Goal: Find specific page/section: Find specific page/section

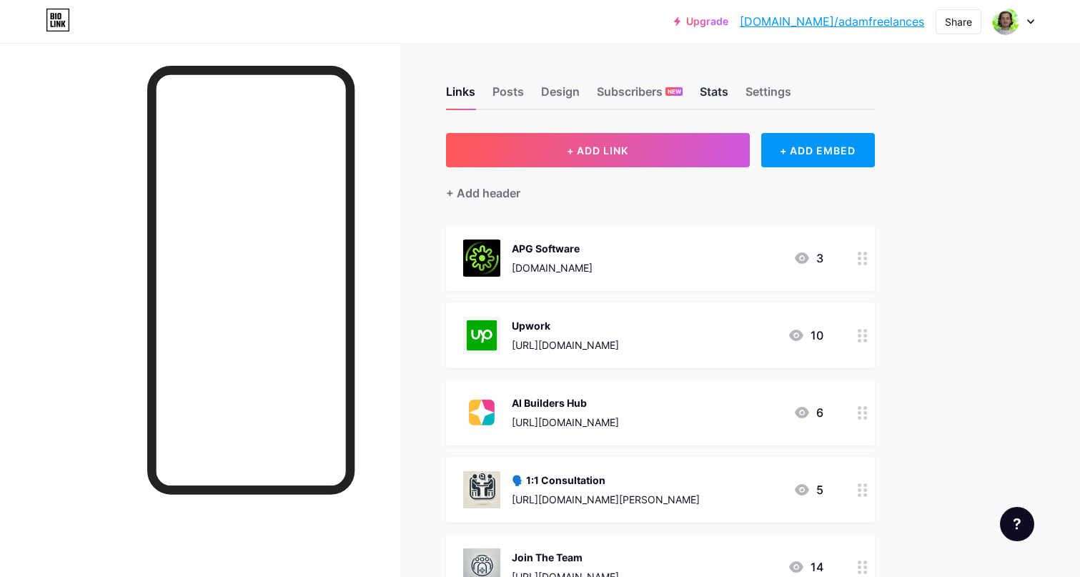
click at [716, 92] on div "Stats" at bounding box center [714, 96] width 29 height 26
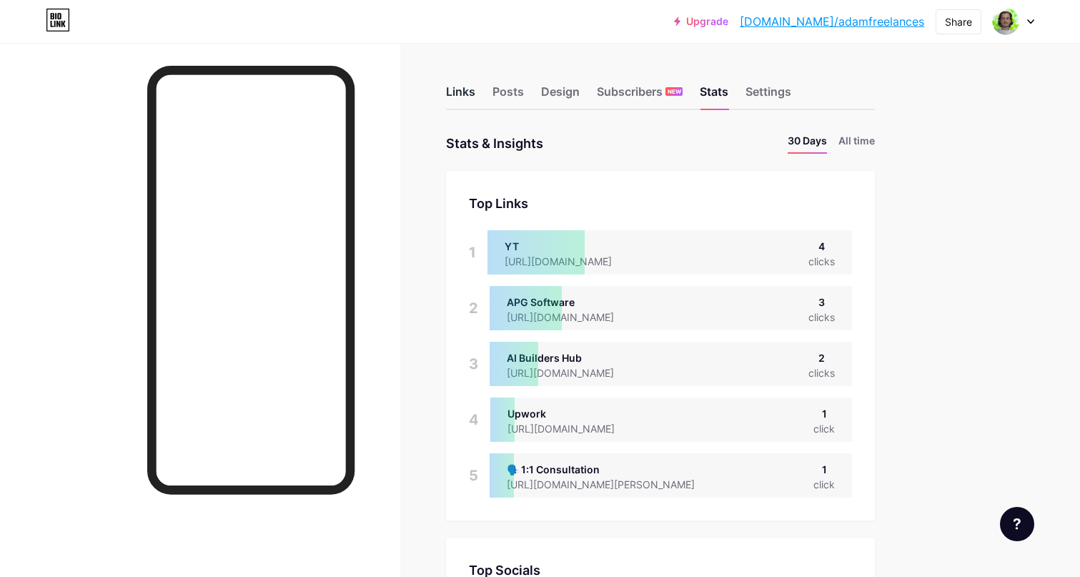
click at [470, 92] on div "Links" at bounding box center [460, 96] width 29 height 26
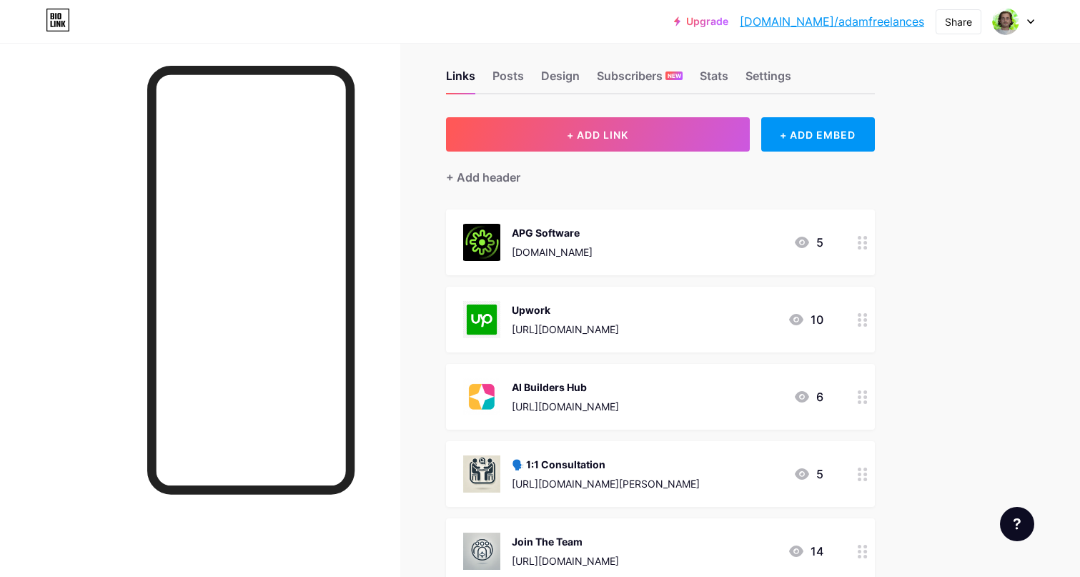
scroll to position [14, 0]
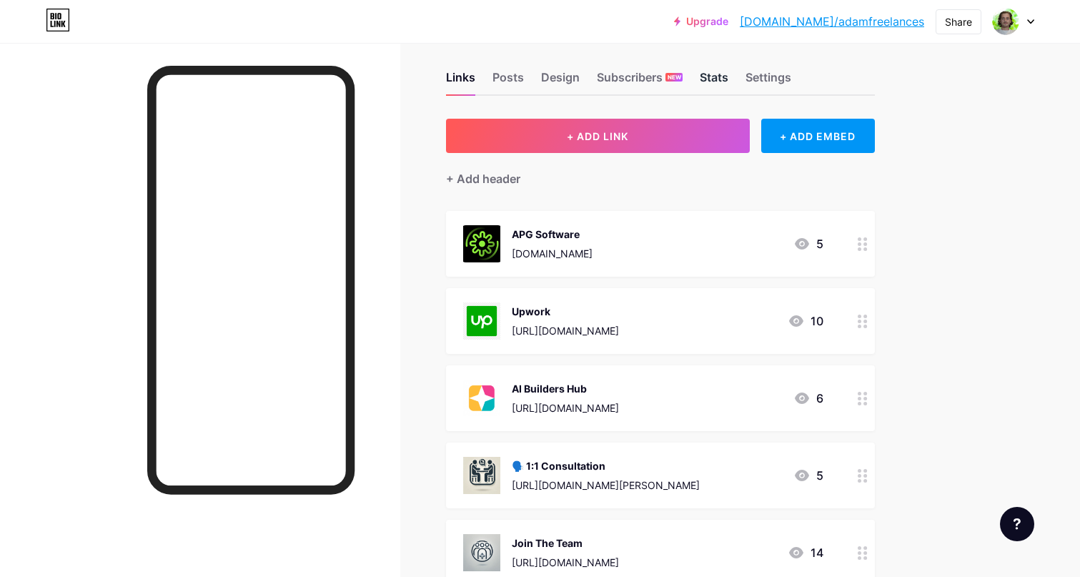
click at [723, 79] on div "Stats" at bounding box center [714, 82] width 29 height 26
